Goal: Find specific page/section: Find specific page/section

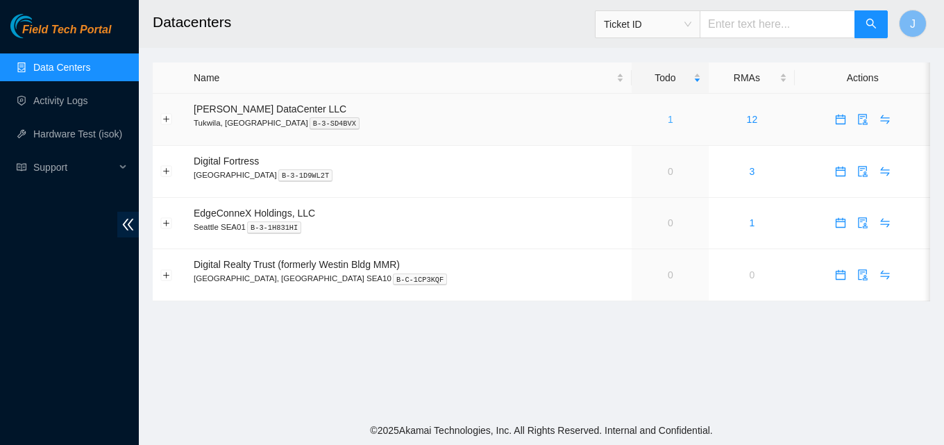
click at [667, 122] on link "1" at bounding box center [670, 119] width 6 height 11
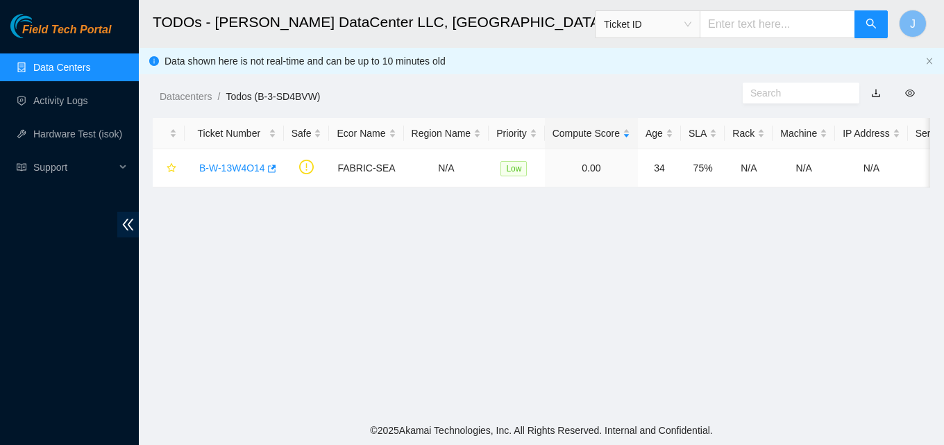
click at [79, 71] on link "Data Centers" at bounding box center [61, 67] width 57 height 11
